Goal: Information Seeking & Learning: Learn about a topic

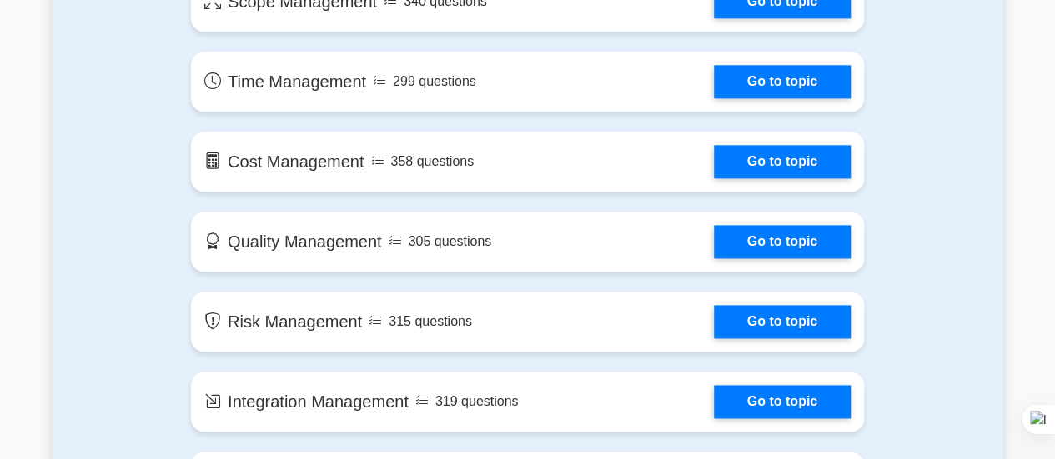
scroll to position [1037, 0]
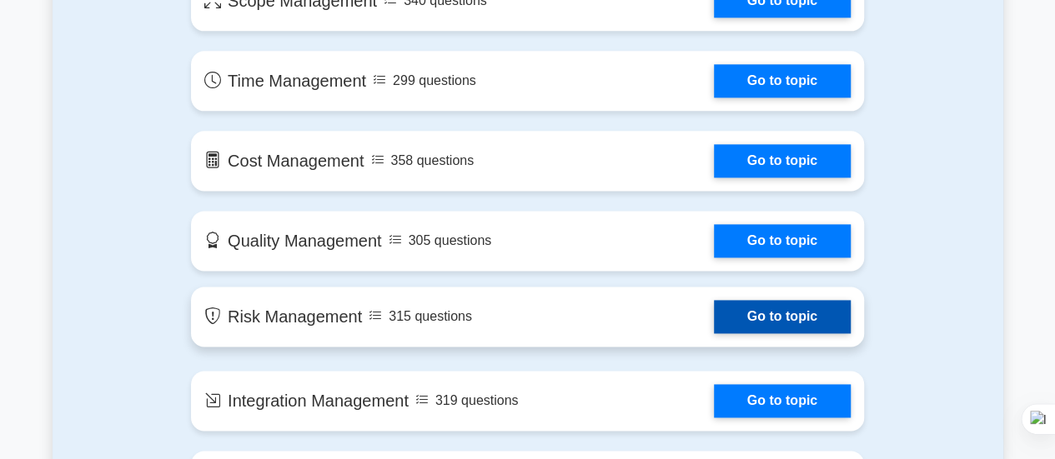
click at [714, 318] on link "Go to topic" at bounding box center [782, 316] width 137 height 33
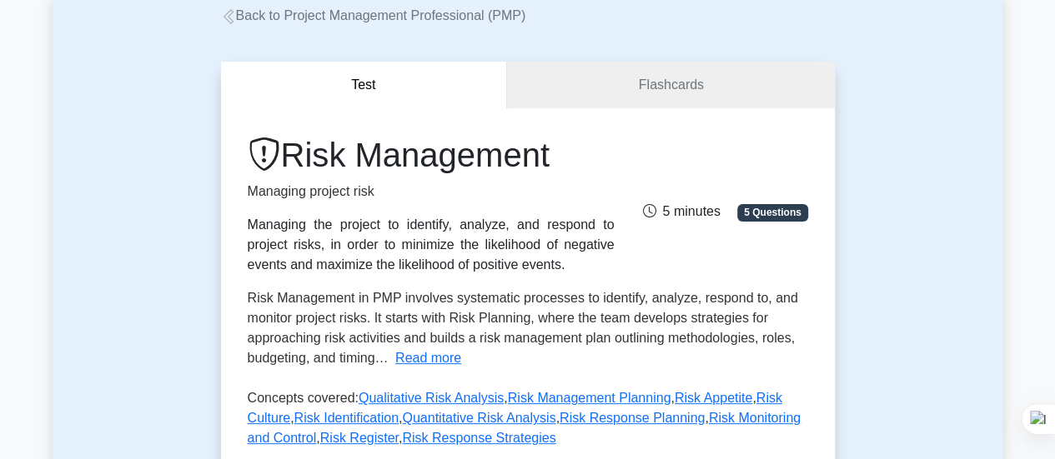
scroll to position [110, 0]
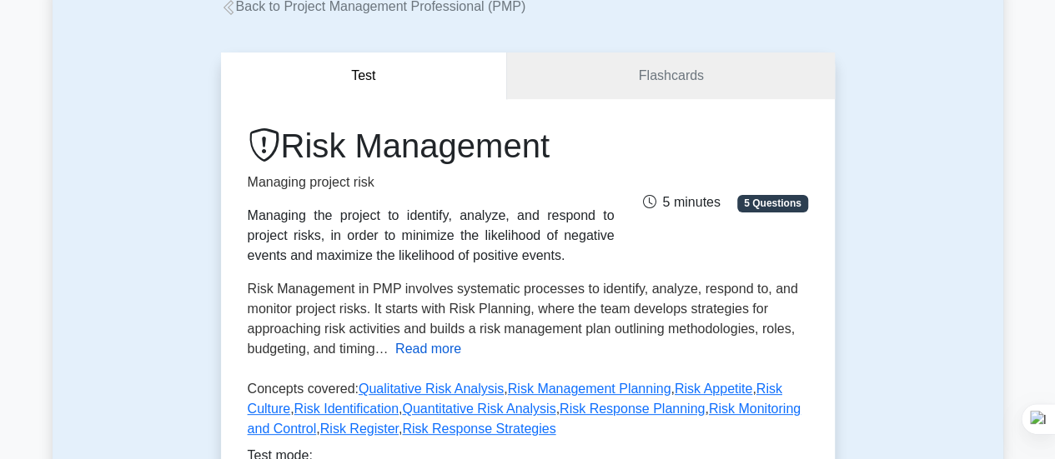
click at [429, 354] on button "Read more" at bounding box center [428, 349] width 66 height 20
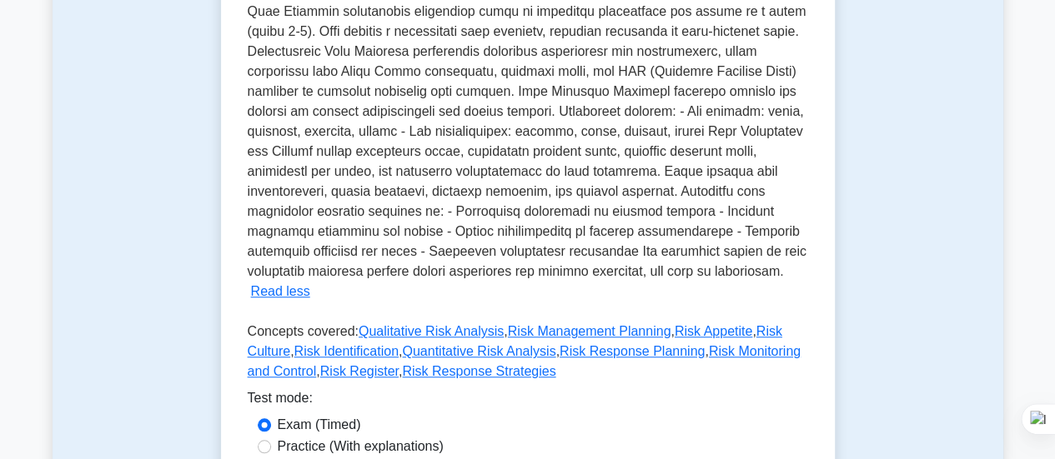
scroll to position [544, 0]
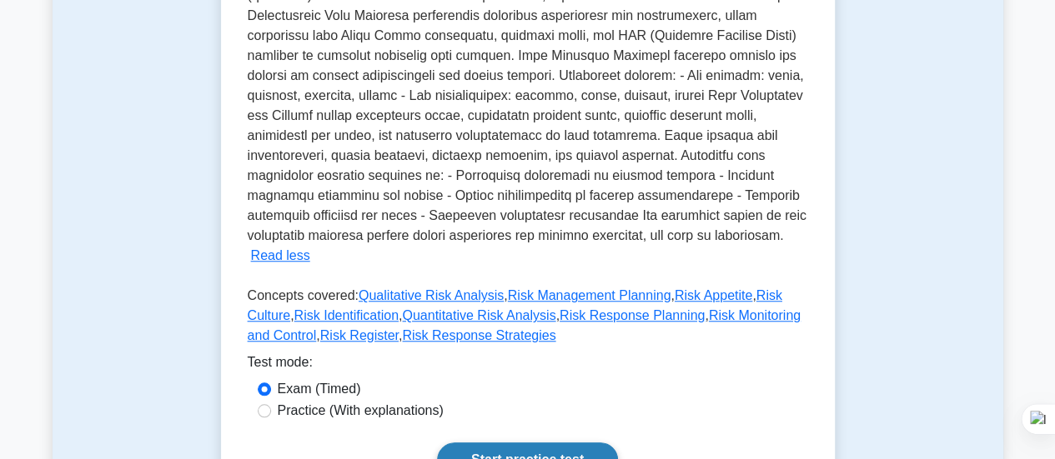
click at [545, 453] on link "Start practice test" at bounding box center [527, 460] width 181 height 35
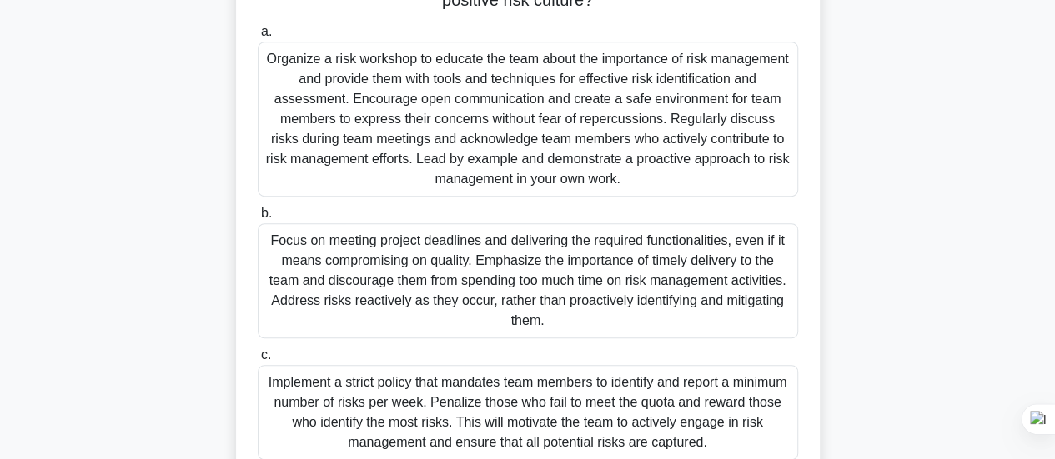
scroll to position [245, 0]
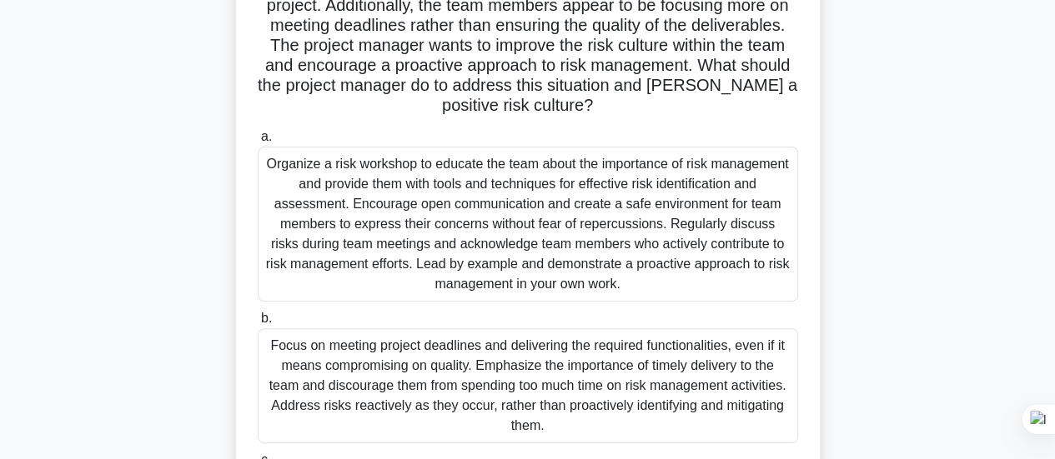
click at [600, 160] on div "Organize a risk workshop to educate the team about the importance of risk manag…" at bounding box center [528, 224] width 540 height 155
click at [258, 143] on input "a. Organize a risk workshop to educate the team about the importance of risk ma…" at bounding box center [258, 137] width 0 height 11
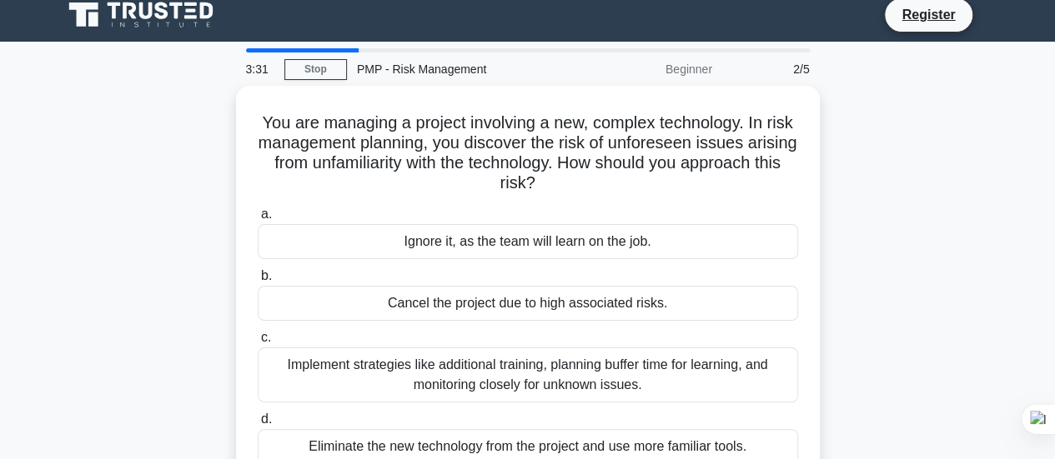
scroll to position [0, 0]
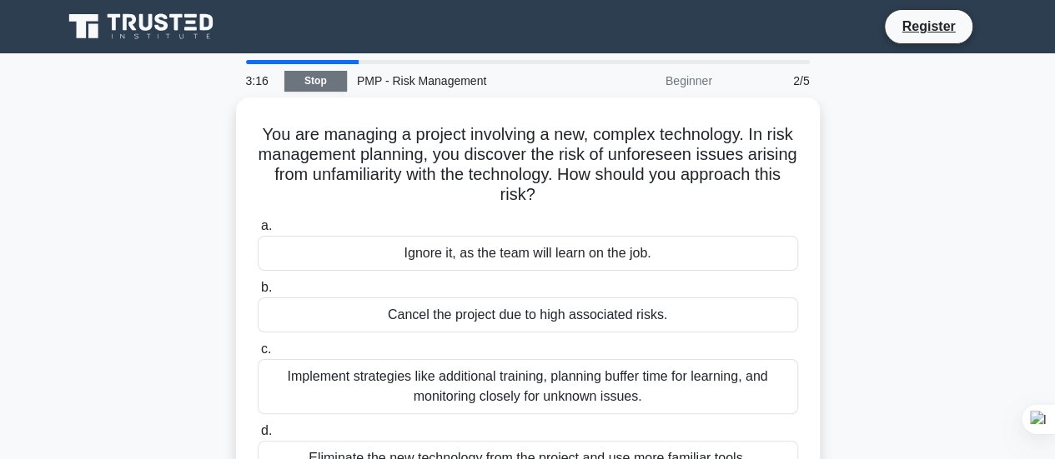
click at [312, 79] on link "Stop" at bounding box center [315, 81] width 63 height 21
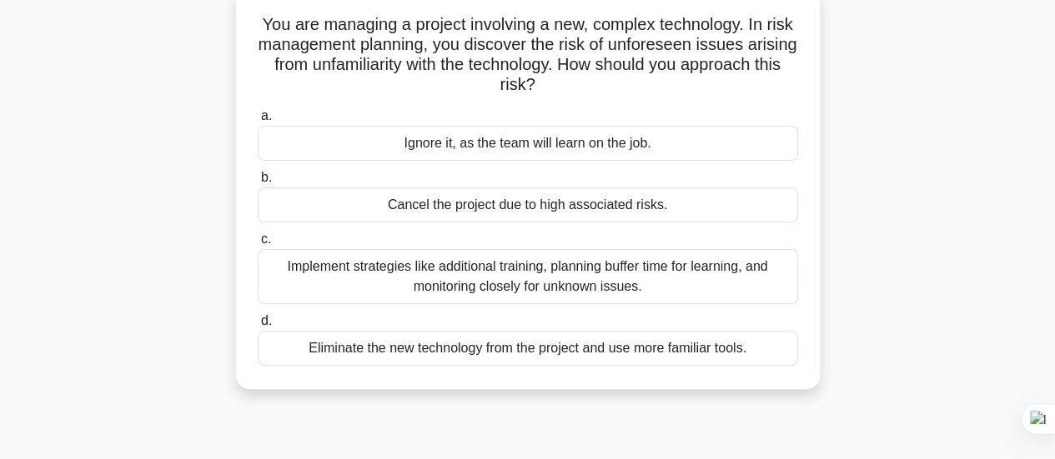
scroll to position [107, 0]
click at [531, 269] on div "Implement strategies like additional training, planning buffer time for learnin…" at bounding box center [528, 276] width 540 height 55
click at [258, 244] on input "c. Implement strategies like additional training, planning buffer time for lear…" at bounding box center [258, 238] width 0 height 11
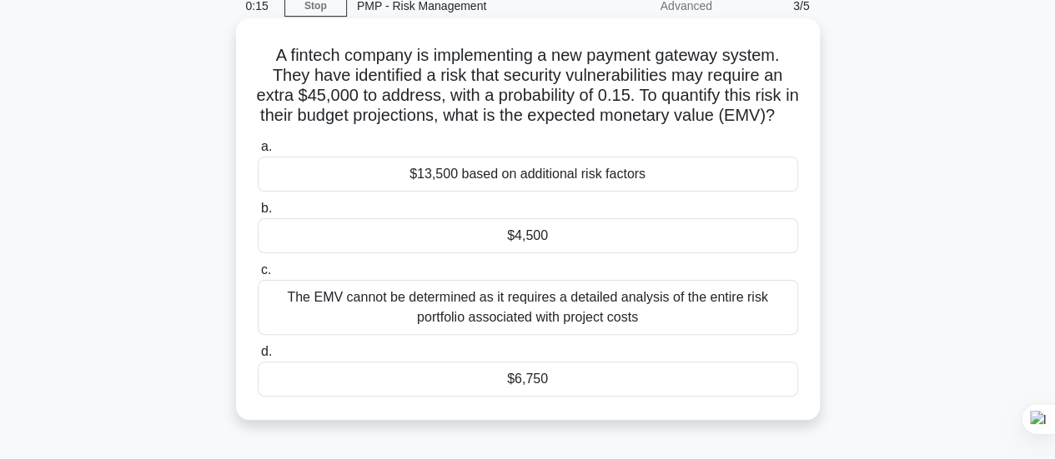
scroll to position [80, 0]
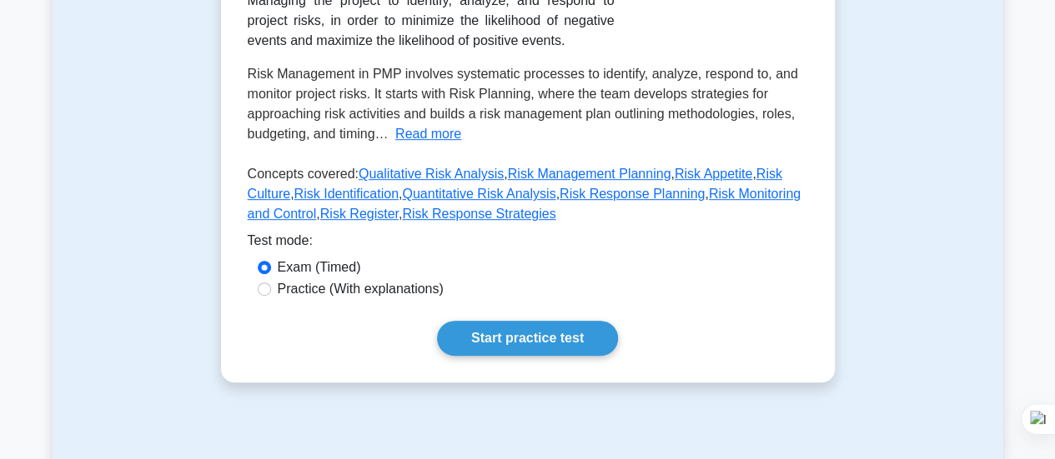
scroll to position [331, 0]
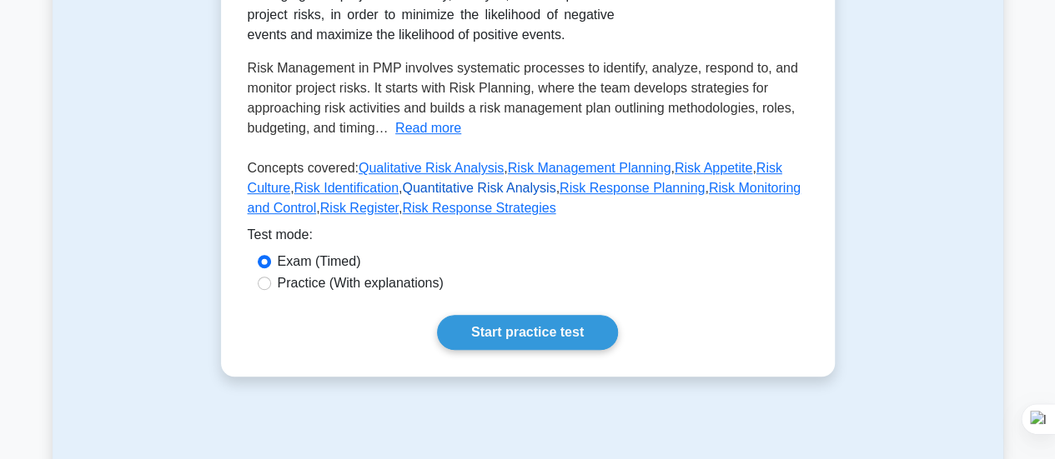
click at [422, 193] on link "Quantitative Risk Analysis" at bounding box center [478, 188] width 153 height 14
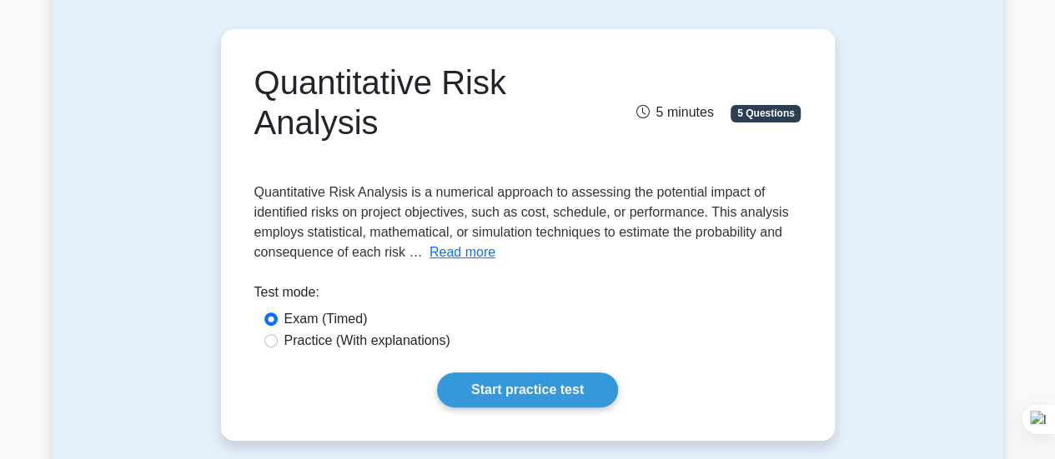
scroll to position [153, 0]
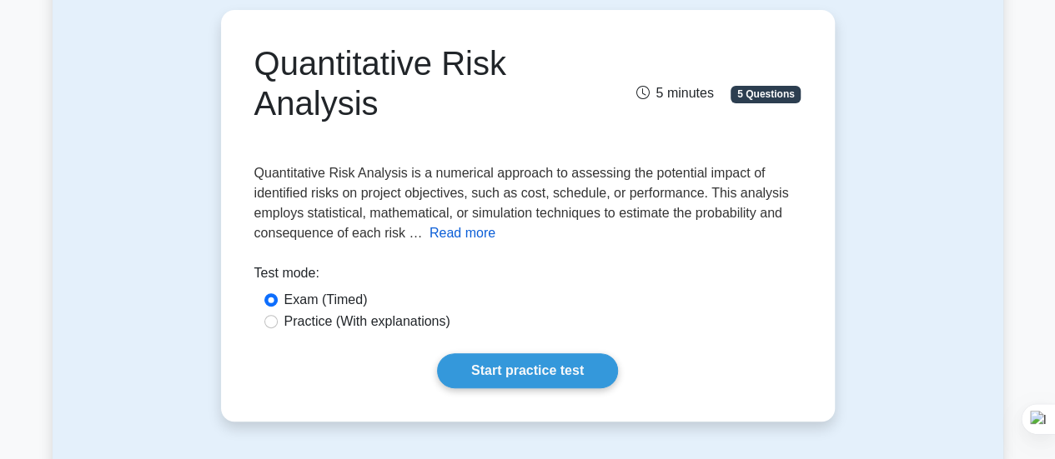
click at [463, 238] on button "Read more" at bounding box center [462, 233] width 66 height 20
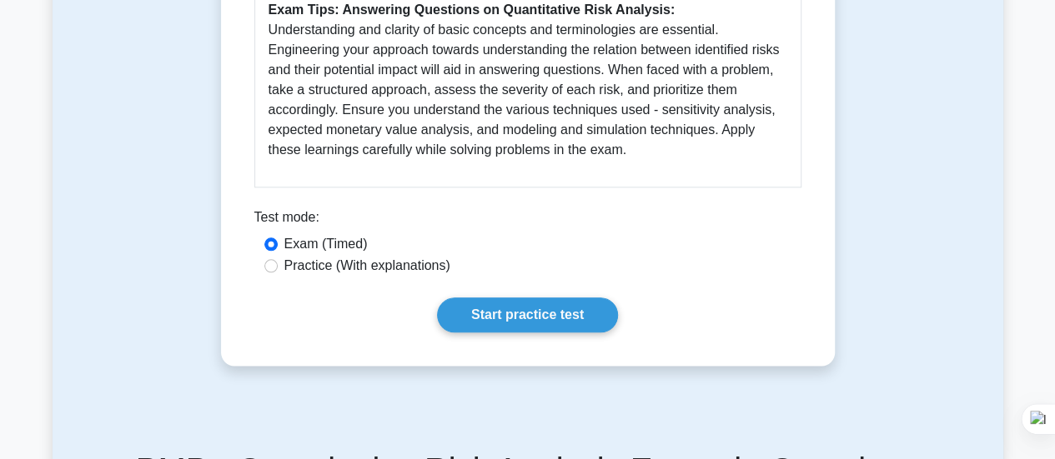
scroll to position [829, 0]
